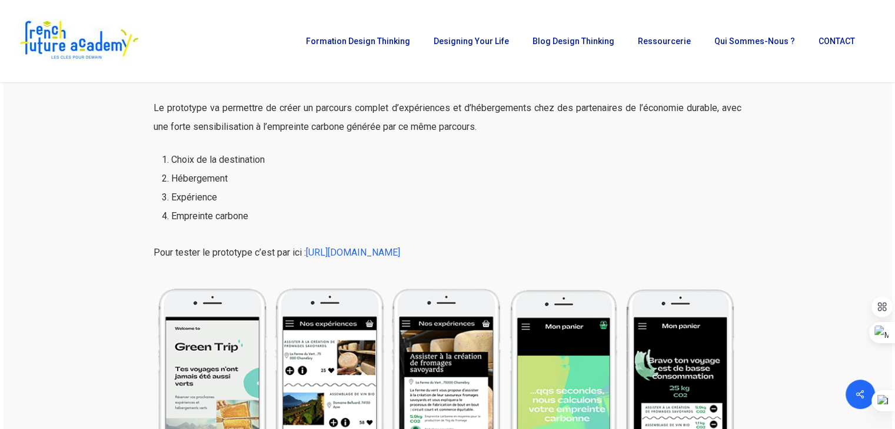
scroll to position [5324, 0]
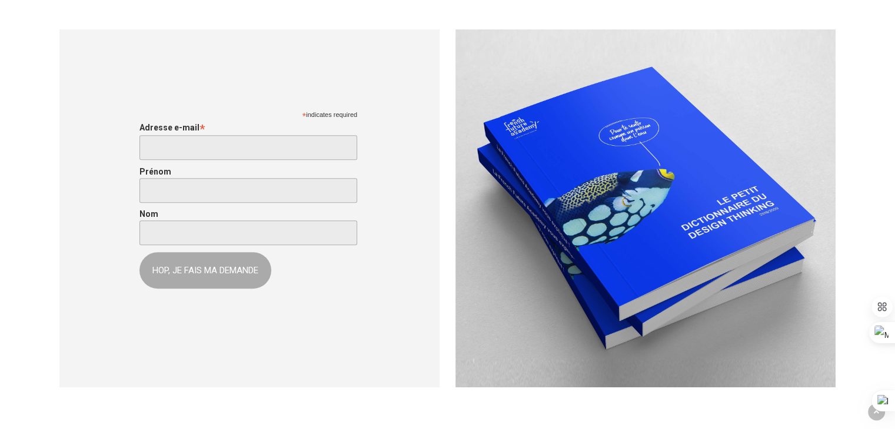
scroll to position [463, 0]
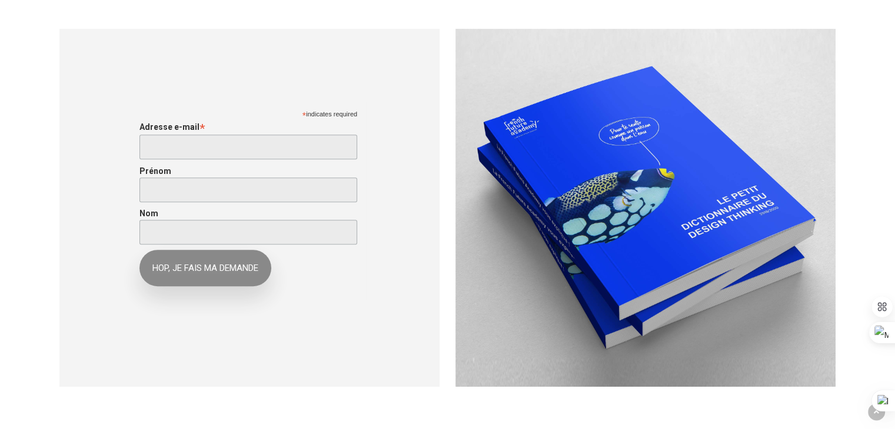
click at [211, 269] on input "HOP, JE FAIS MA DEMANDE" at bounding box center [205, 268] width 132 height 36
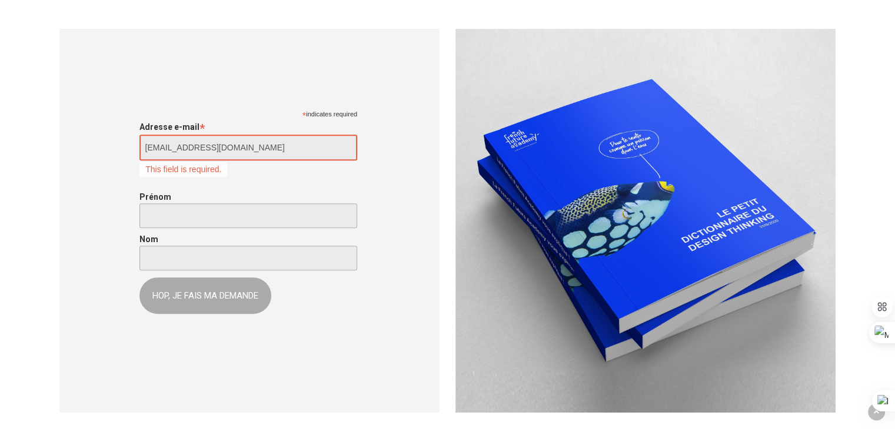
type input "booking.akam@gmail.com"
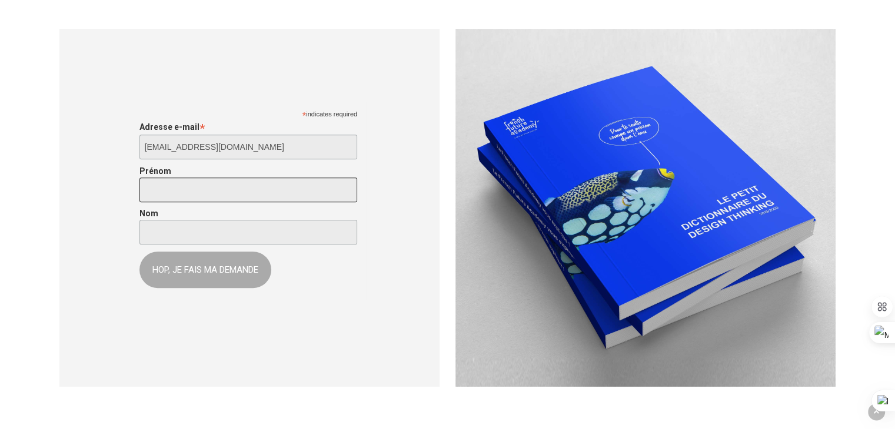
click at [185, 224] on div "* indicates required Adresse e-mail * booking.akam@gmail.com This field is requ…" at bounding box center [252, 201] width 226 height 186
type input "E"
type input "ERIC"
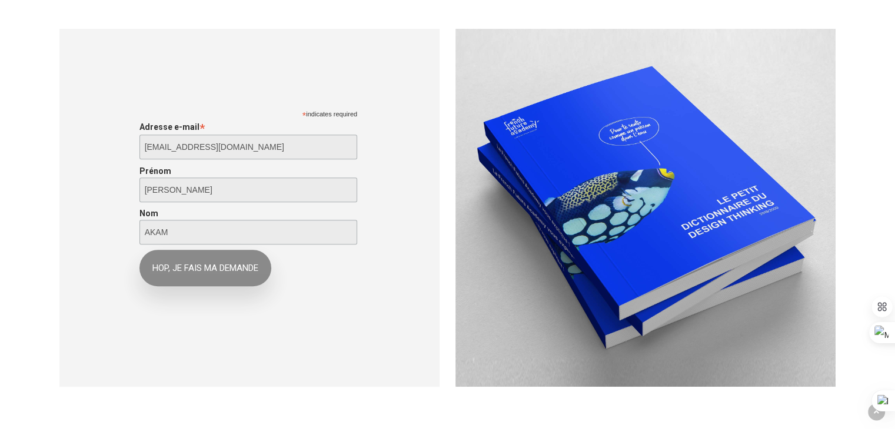
click at [217, 280] on input "HOP, JE FAIS MA DEMANDE" at bounding box center [205, 268] width 132 height 36
click at [216, 270] on input "HOP, JE FAIS MA DEMANDE" at bounding box center [205, 268] width 132 height 36
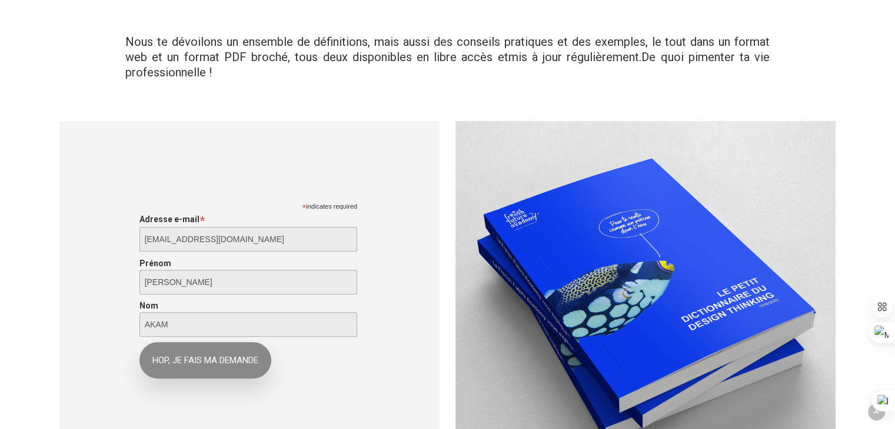
scroll to position [376, 0]
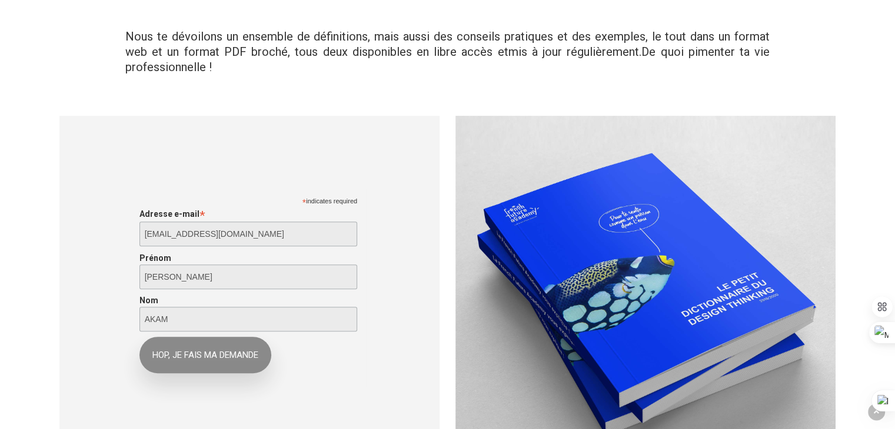
click at [202, 354] on input "HOP, JE FAIS MA DEMANDE" at bounding box center [205, 355] width 132 height 36
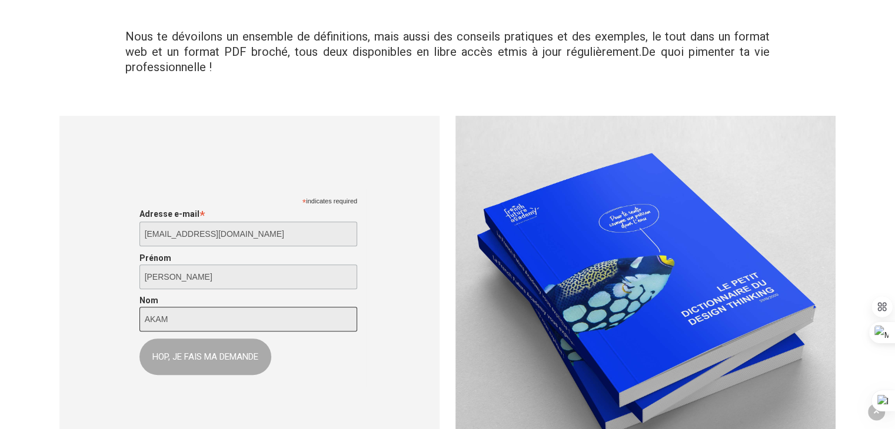
click at [177, 324] on input "AKAM" at bounding box center [248, 319] width 218 height 25
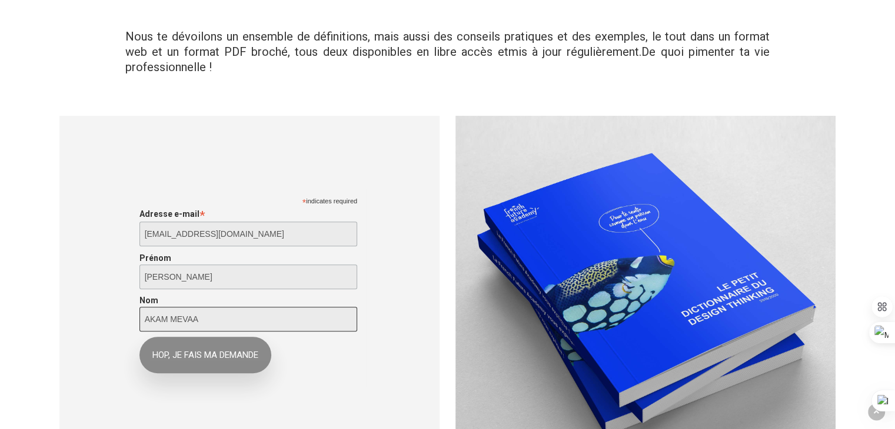
type input "AKAM MEVAA"
click at [179, 358] on input "HOP, JE FAIS MA DEMANDE" at bounding box center [205, 355] width 132 height 36
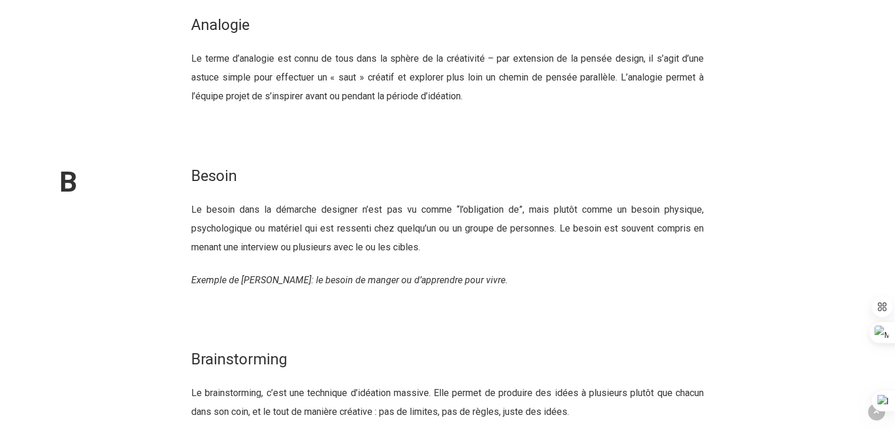
scroll to position [1362, 0]
click at [179, 358] on div at bounding box center [117, 384] width 132 height 73
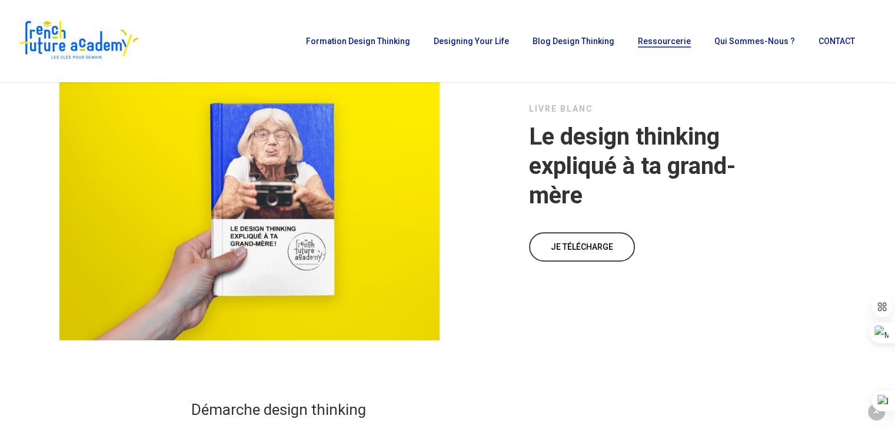
scroll to position [4997, 0]
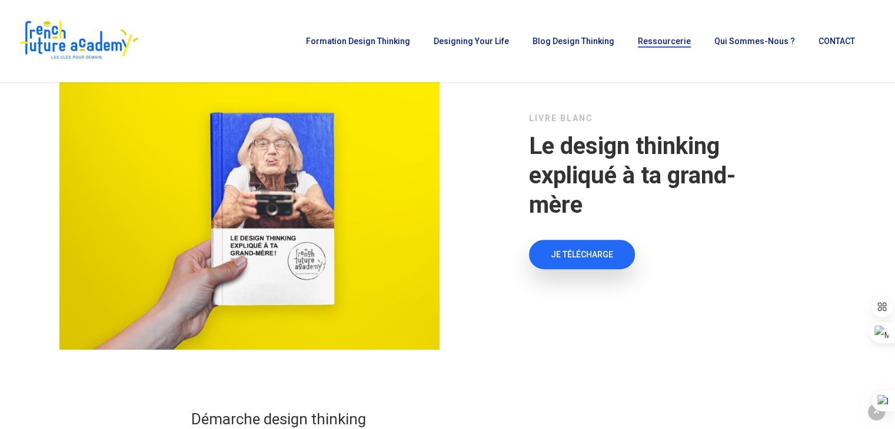
click at [555, 269] on link "JE TÉLÉCHARGE" at bounding box center [582, 254] width 106 height 29
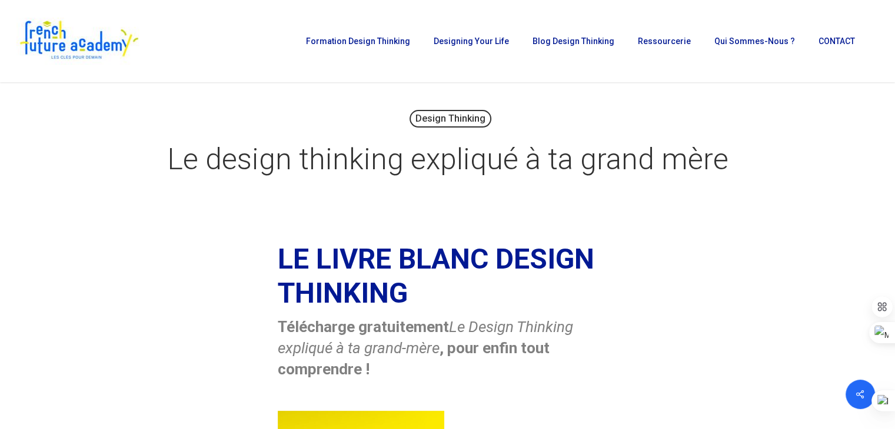
scroll to position [14, 0]
